Goal: Entertainment & Leisure: Consume media (video, audio)

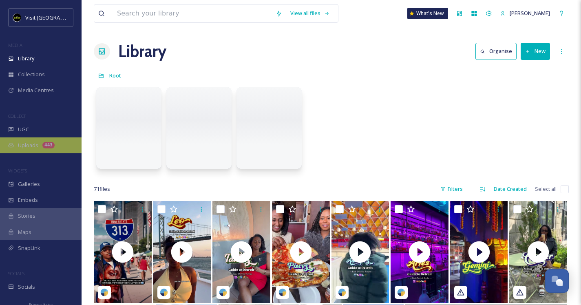
click at [42, 142] on div "Uploads 443" at bounding box center [41, 145] width 82 height 16
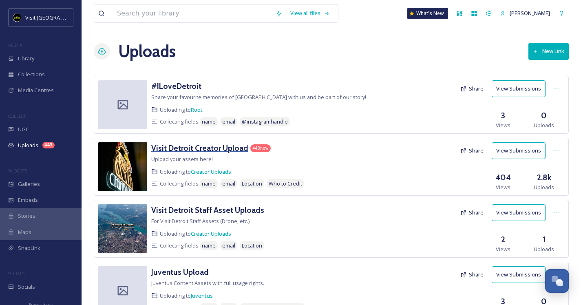
click at [193, 151] on h3 "Visit Detroit Creator Upload" at bounding box center [199, 148] width 97 height 10
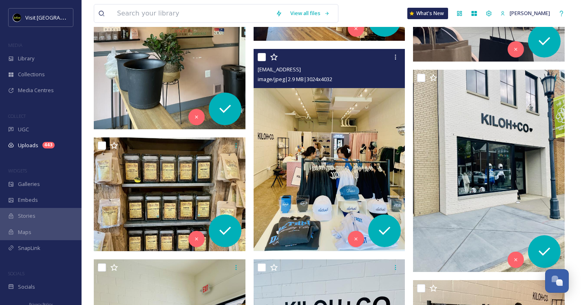
scroll to position [3448, 0]
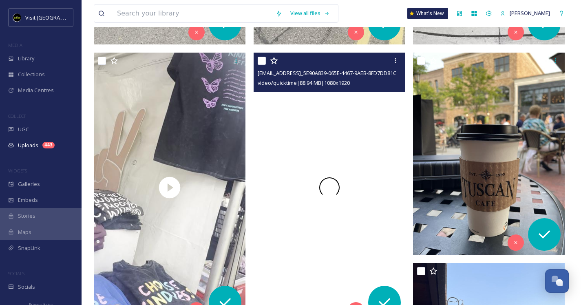
click at [275, 216] on video "ext_1756841046.53531_Foodiebeccak@gmail.com-copy_5E90A839-065E-4467-9AEB-8FD7DD…" at bounding box center [330, 188] width 152 height 270
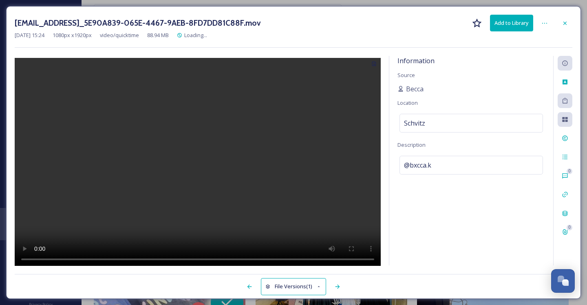
click at [200, 164] on video at bounding box center [198, 163] width 366 height 210
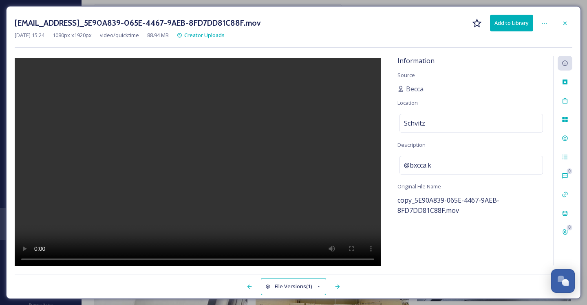
click at [37, 258] on video at bounding box center [198, 163] width 366 height 210
click at [38, 258] on video at bounding box center [198, 163] width 366 height 210
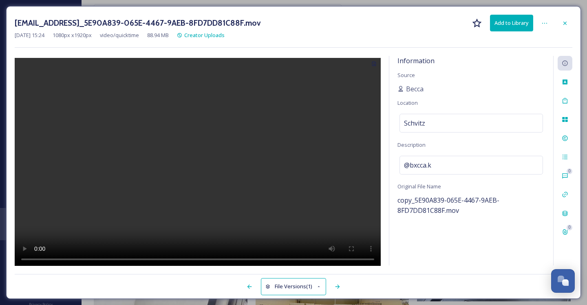
click at [38, 258] on video at bounding box center [198, 163] width 366 height 210
click at [74, 258] on video at bounding box center [198, 163] width 366 height 210
drag, startPoint x: 73, startPoint y: 259, endPoint x: 44, endPoint y: 261, distance: 29.0
click at [72, 261] on video at bounding box center [198, 163] width 366 height 210
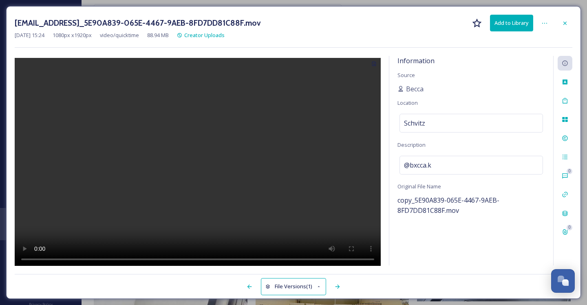
click at [38, 261] on video at bounding box center [198, 163] width 366 height 210
click at [567, 22] on icon at bounding box center [565, 23] width 7 height 7
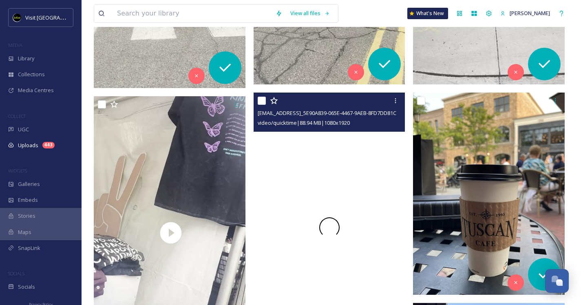
click at [328, 225] on span at bounding box center [329, 227] width 20 height 20
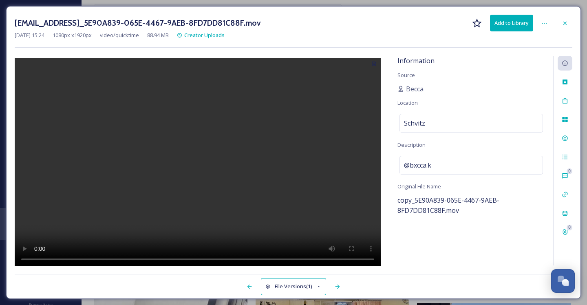
click at [198, 169] on video at bounding box center [198, 163] width 366 height 210
click at [90, 241] on video at bounding box center [198, 163] width 366 height 210
click at [285, 257] on video at bounding box center [198, 163] width 366 height 210
click at [566, 20] on icon at bounding box center [565, 23] width 7 height 7
